Goal: Check status: Check status

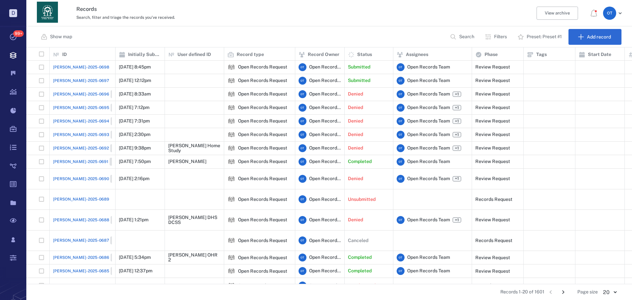
scroll to position [231, 601]
click at [458, 33] on button "Search" at bounding box center [463, 37] width 34 height 16
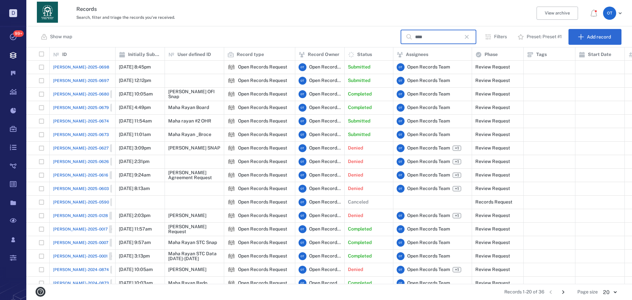
type input "****"
click at [70, 124] on div "[PERSON_NAME]-2025-0674" at bounding box center [82, 121] width 59 height 13
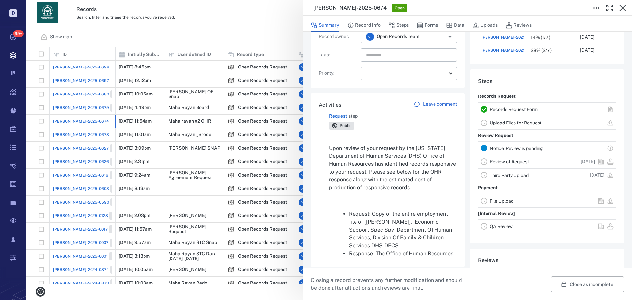
scroll to position [33, 0]
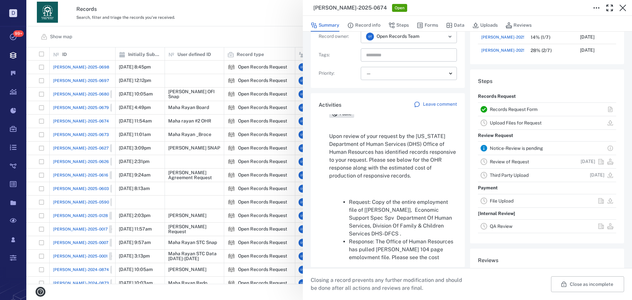
click at [417, 137] on p "Upon review of your request by the [US_STATE] Department of Human Services (DHS…" at bounding box center [393, 155] width 128 height 47
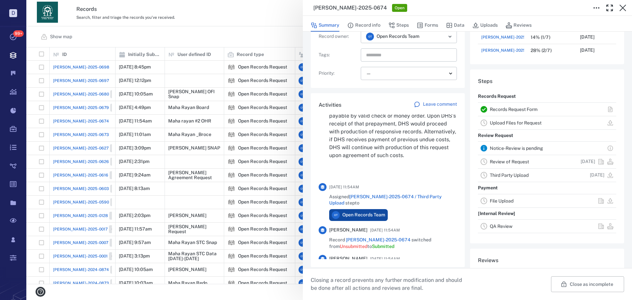
scroll to position [691, 0]
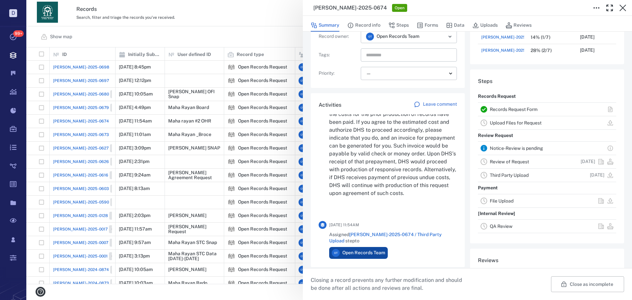
click at [269, 26] on div "[PERSON_NAME]-2025-0674 Open Summary Record info Steps Forms Data Uploads Revie…" at bounding box center [329, 150] width 606 height 300
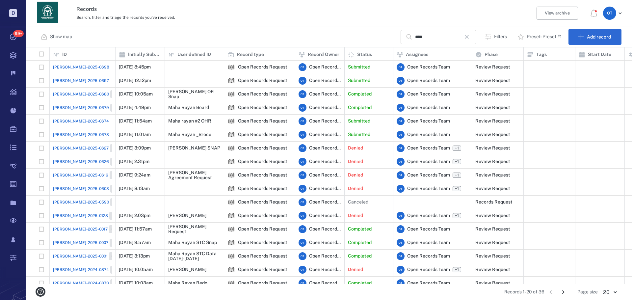
click at [471, 39] on icon "button" at bounding box center [467, 37] width 8 height 8
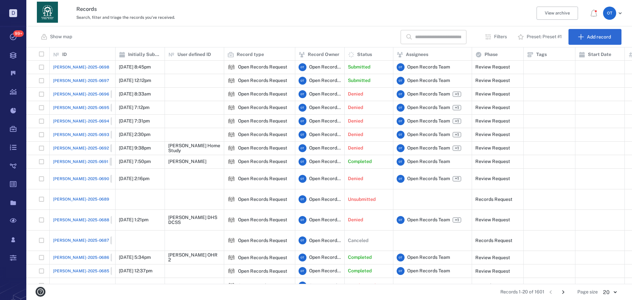
click at [77, 78] on span "[PERSON_NAME]-2025-0697" at bounding box center [81, 81] width 56 height 6
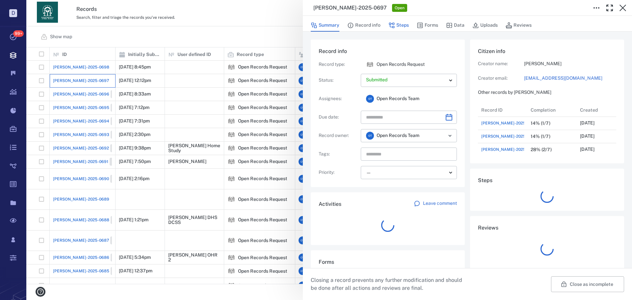
scroll to position [5, 5]
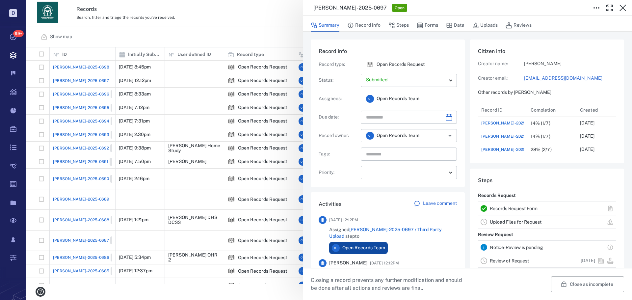
click at [408, 23] on div "Summary Record info Steps Forms Data Uploads Reviews" at bounding box center [467, 24] width 313 height 13
click at [408, 26] on button "Steps" at bounding box center [398, 25] width 20 height 13
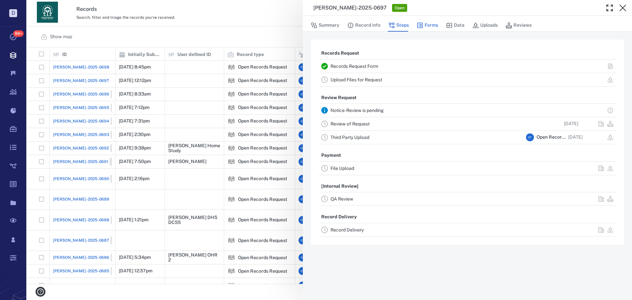
click at [428, 24] on button "Forms" at bounding box center [427, 25] width 21 height 13
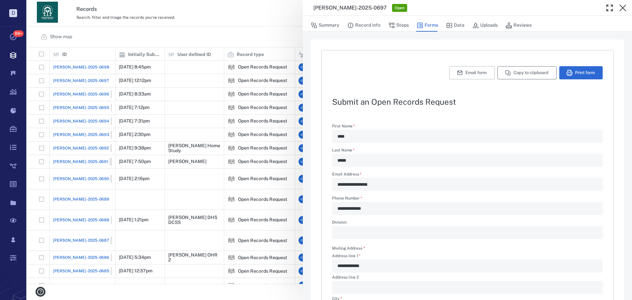
click at [514, 73] on button "Copy to clipboard" at bounding box center [526, 72] width 59 height 13
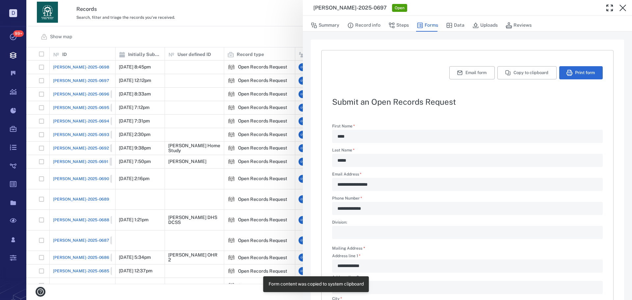
click at [239, 35] on div "**********" at bounding box center [329, 150] width 606 height 300
